Goal: Transaction & Acquisition: Purchase product/service

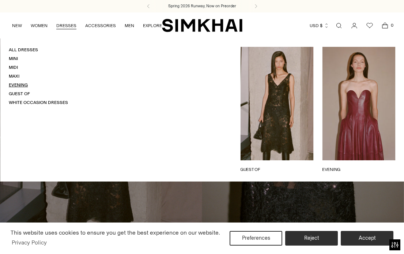
click at [20, 84] on link "Evening" at bounding box center [18, 84] width 19 height 5
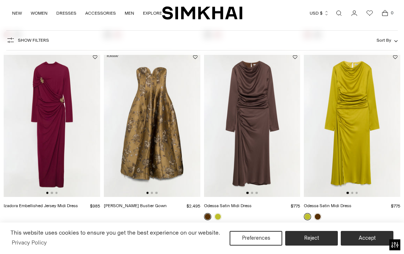
scroll to position [240, 0]
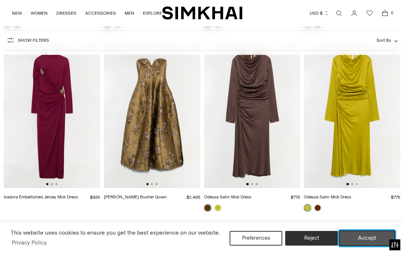
click at [360, 232] on button "Accept" at bounding box center [367, 237] width 56 height 15
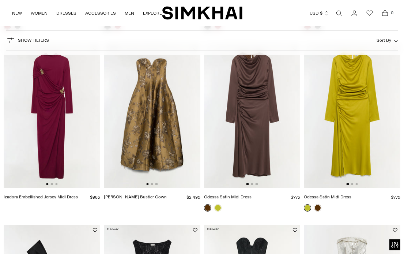
click at [177, 153] on img at bounding box center [152, 115] width 97 height 145
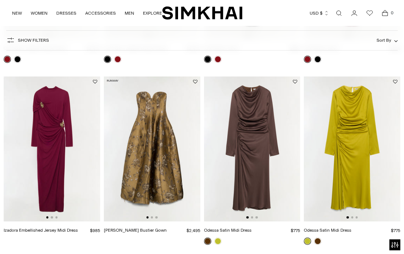
scroll to position [205, 0]
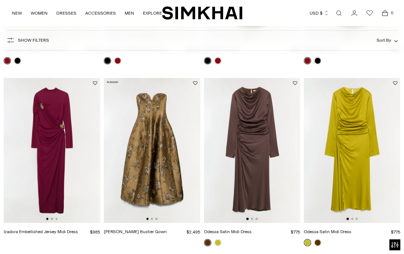
click at [268, 171] on img at bounding box center [252, 150] width 97 height 145
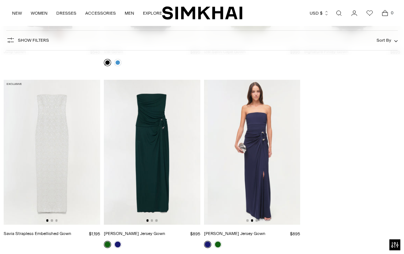
scroll to position [0, 97]
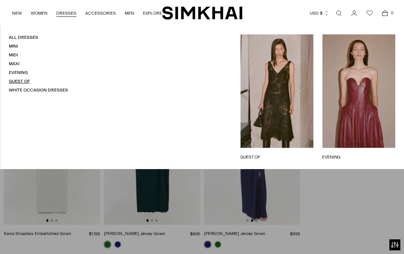
click at [19, 80] on link "Guest Of" at bounding box center [19, 81] width 21 height 5
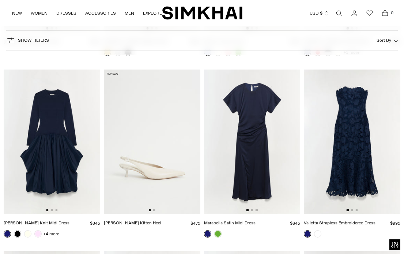
scroll to position [3320, 0]
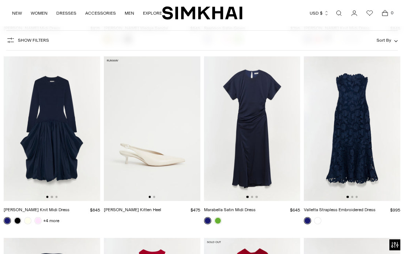
drag, startPoint x: 259, startPoint y: 106, endPoint x: 295, endPoint y: 9, distance: 104.1
click at [264, 117] on img at bounding box center [252, 128] width 97 height 145
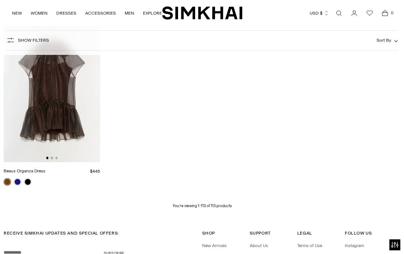
scroll to position [5176, 0]
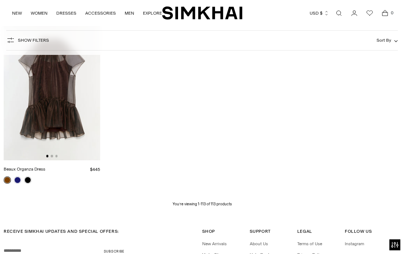
click at [50, 107] on img at bounding box center [52, 87] width 97 height 145
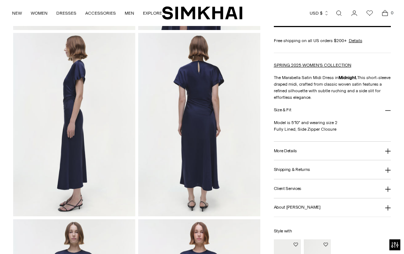
scroll to position [229, 0]
